Goal: Information Seeking & Learning: Learn about a topic

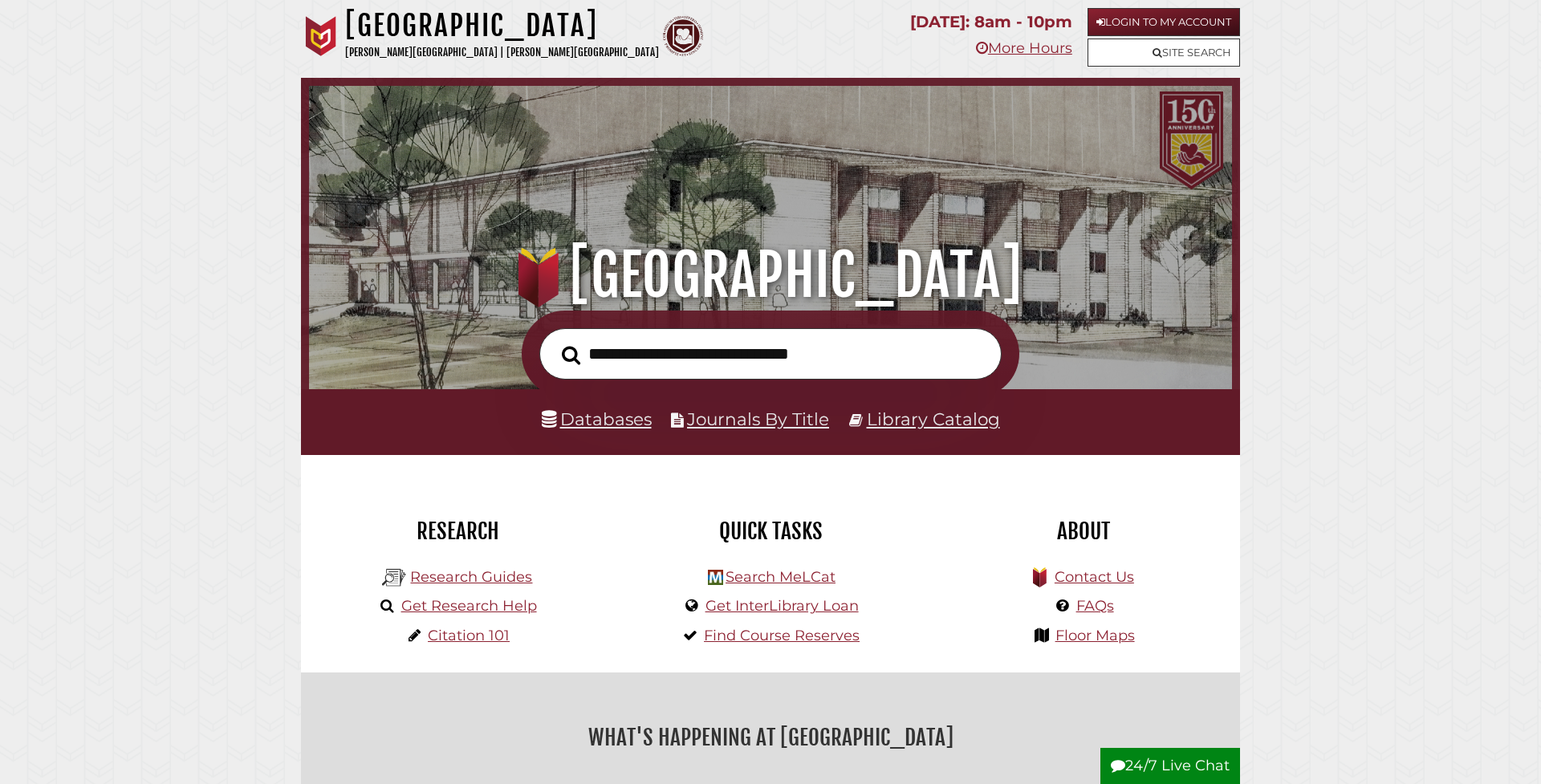
scroll to position [305, 915]
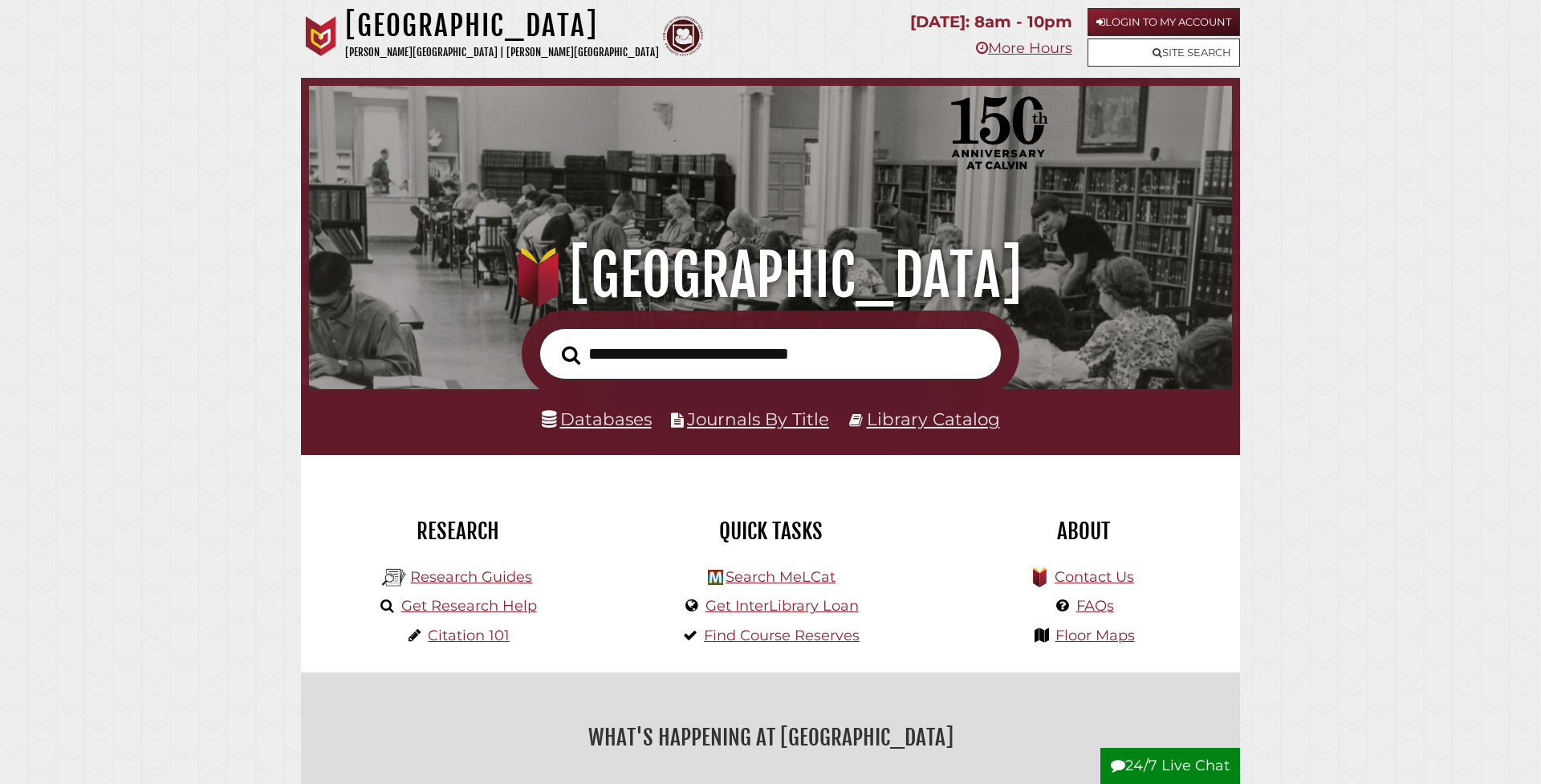
scroll to position [305, 915]
click at [779, 368] on input "text" at bounding box center [771, 354] width 462 height 52
type input "**********"
click at [570, 354] on button "Search" at bounding box center [571, 355] width 35 height 29
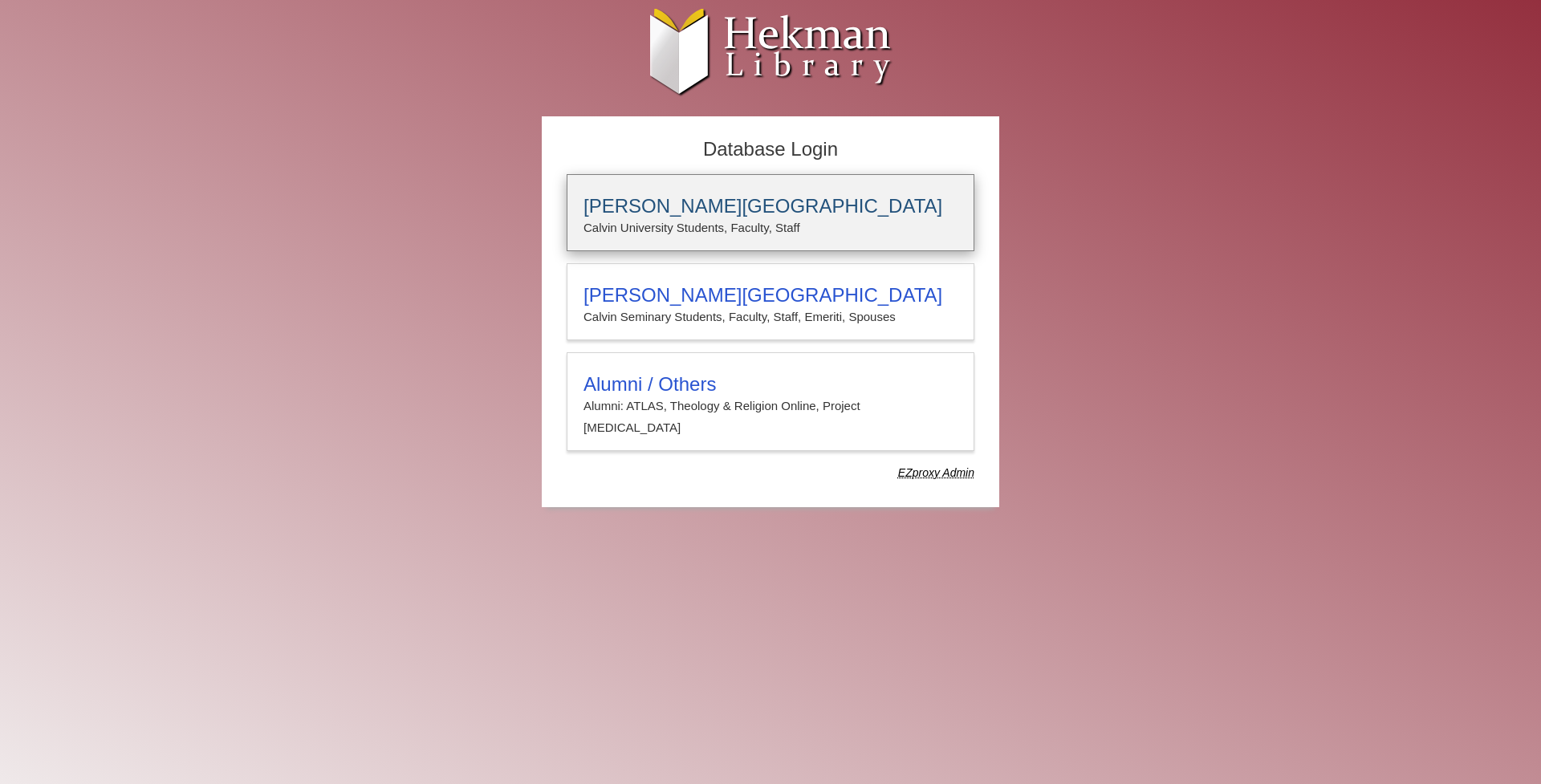
click at [733, 213] on h3 "Calvin University" at bounding box center [770, 207] width 374 height 23
click at [739, 215] on h3 "[PERSON_NAME][GEOGRAPHIC_DATA]" at bounding box center [770, 207] width 374 height 23
